Goal: Task Accomplishment & Management: Manage account settings

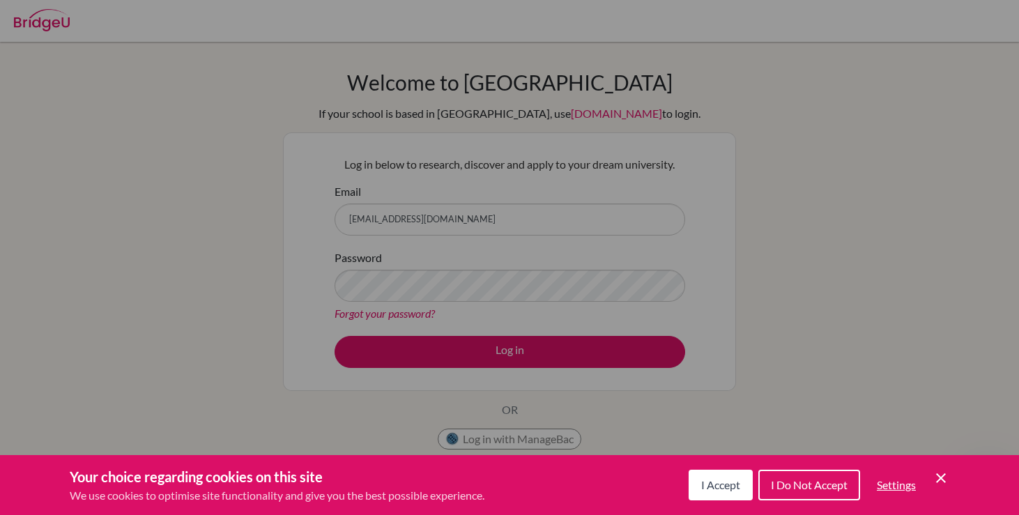
click at [541, 245] on div "Cookie Preferences" at bounding box center [509, 257] width 1019 height 515
click at [940, 482] on icon "Cookie Control Close Icon" at bounding box center [940, 478] width 17 height 17
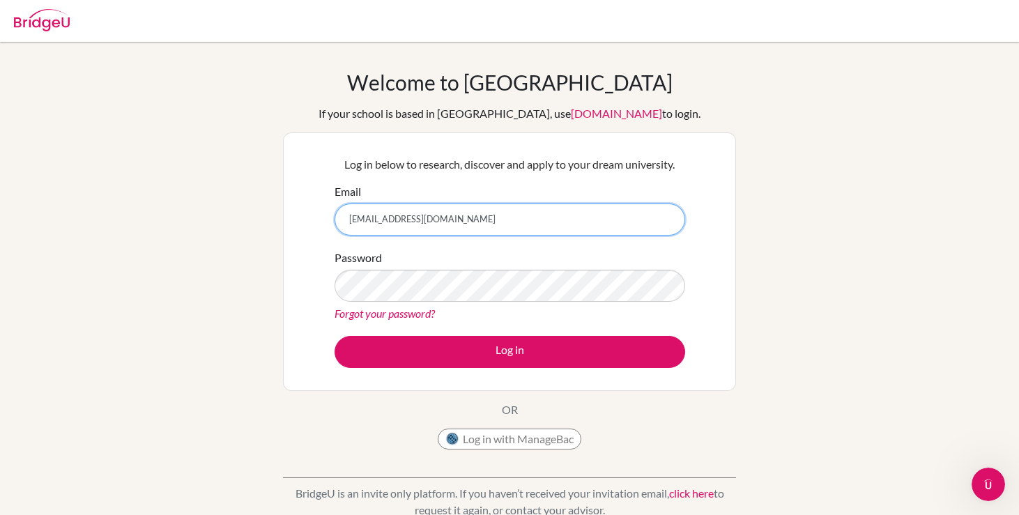
click at [606, 225] on input "s505616@asb.ac.th" at bounding box center [510, 219] width 351 height 32
type input "s"
paste input "[EMAIL_ADDRESS][DOMAIN_NAME]"
type input "[EMAIL_ADDRESS][DOMAIN_NAME]"
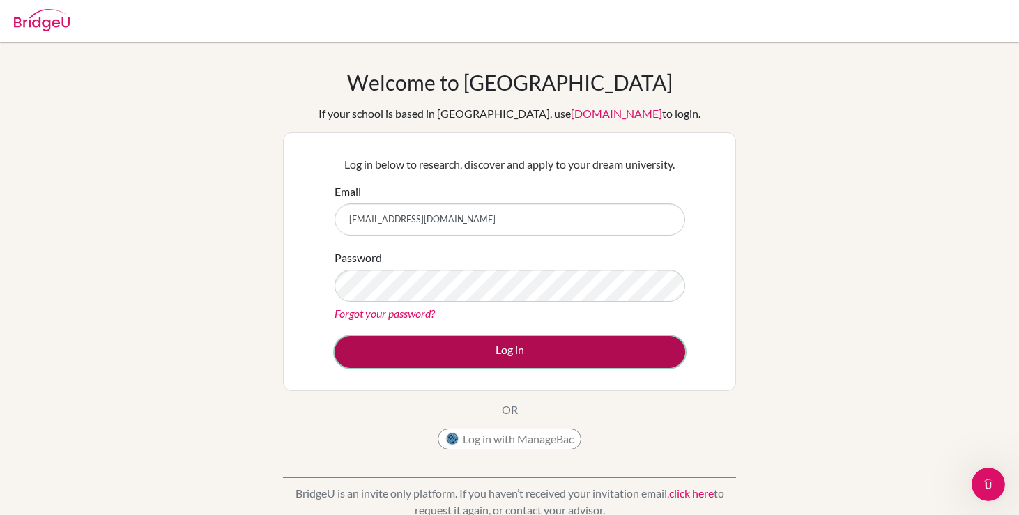
click at [569, 355] on button "Log in" at bounding box center [510, 352] width 351 height 32
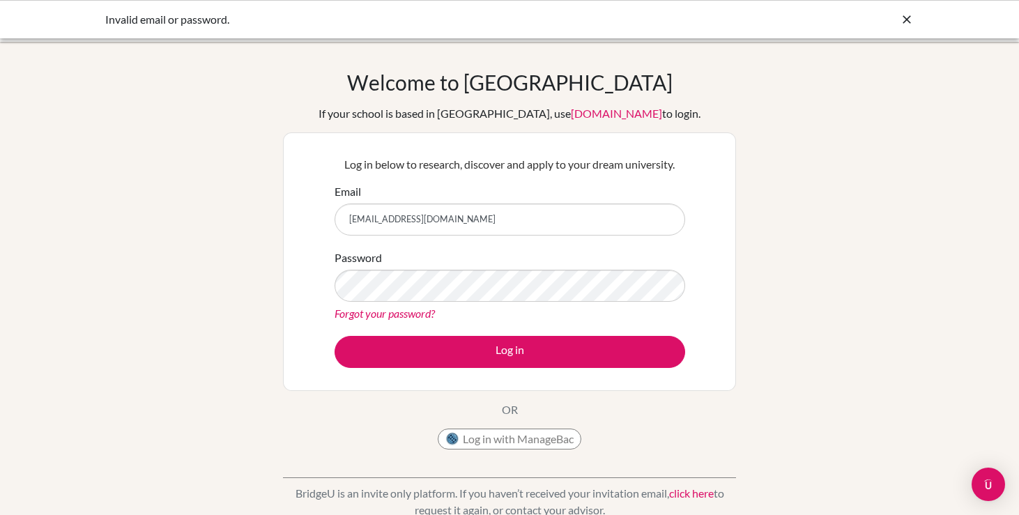
type input "[EMAIL_ADDRESS][DOMAIN_NAME]"
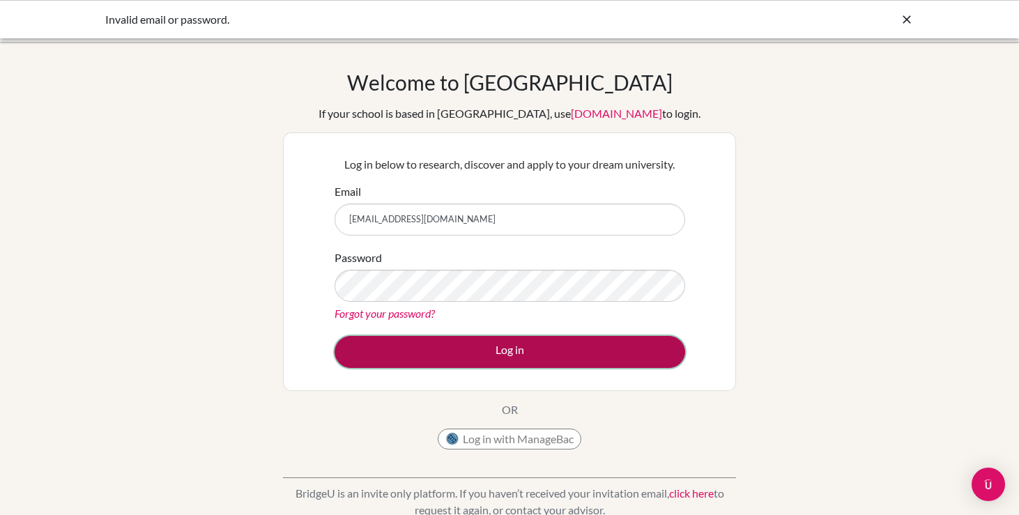
click at [383, 346] on button "Log in" at bounding box center [510, 352] width 351 height 32
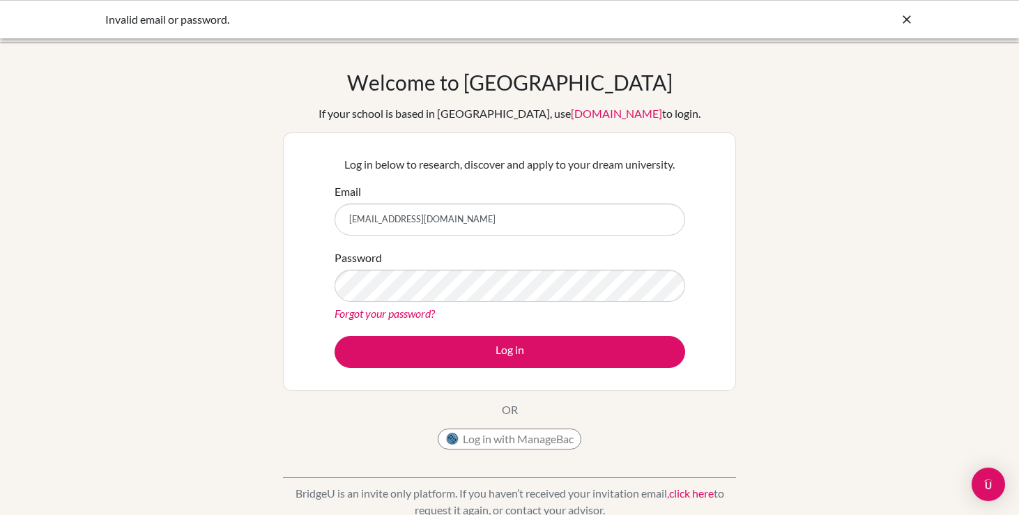
click at [487, 208] on input "[EMAIL_ADDRESS][DOMAIN_NAME]" at bounding box center [510, 219] width 351 height 32
type input "s505616@asb.ac.th"
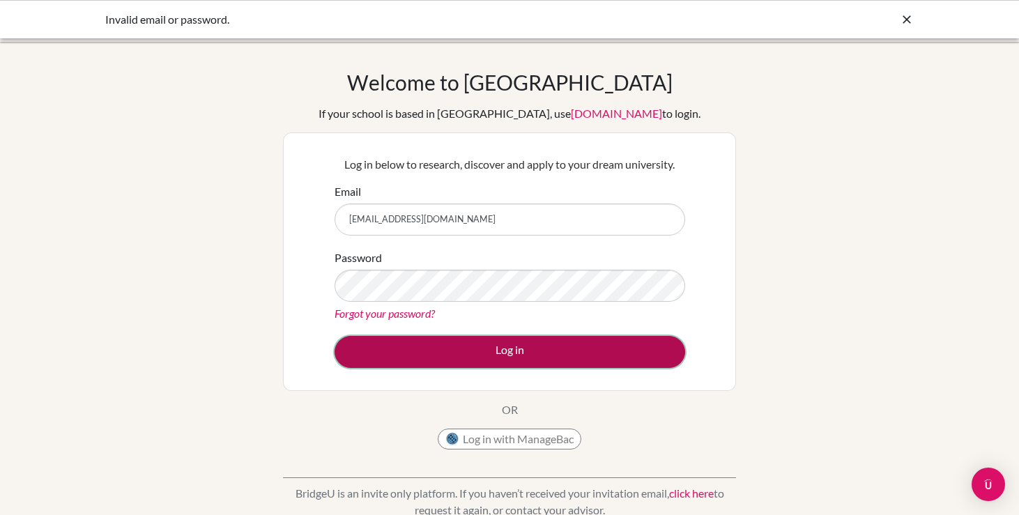
click at [456, 351] on button "Log in" at bounding box center [510, 352] width 351 height 32
